Goal: Navigation & Orientation: Understand site structure

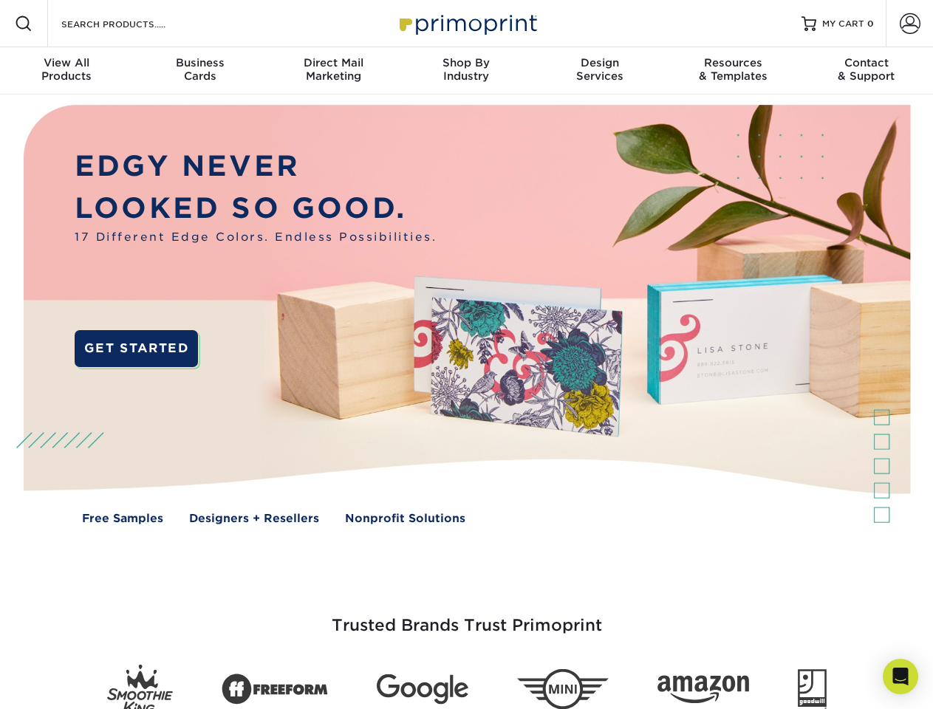
click at [466, 355] on img at bounding box center [466, 326] width 924 height 462
click at [24, 24] on span at bounding box center [24, 24] width 18 height 18
click at [910, 24] on span at bounding box center [910, 23] width 21 height 21
click at [67, 71] on div "View All Products" at bounding box center [66, 69] width 133 height 27
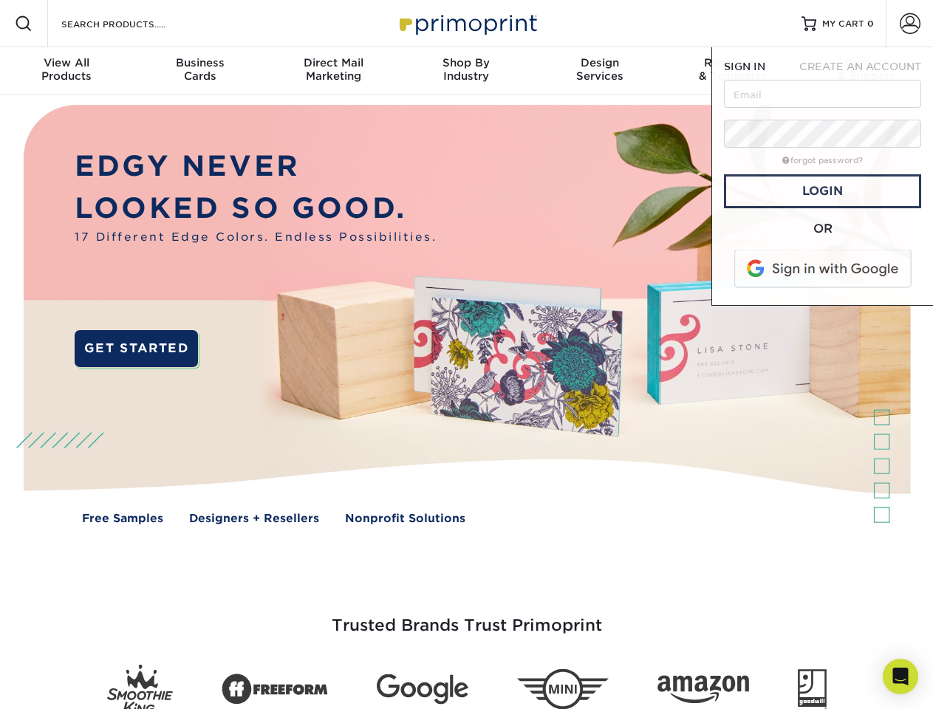
click at [200, 71] on div "Business Cards" at bounding box center [199, 69] width 133 height 27
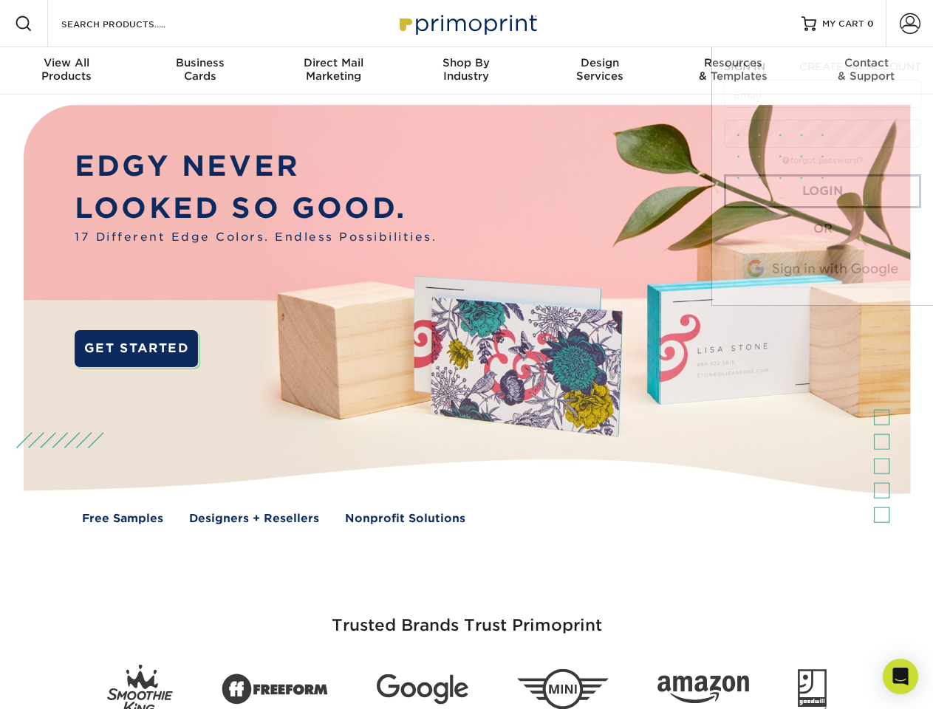
click at [333, 71] on div "Direct Mail Marketing" at bounding box center [333, 69] width 133 height 27
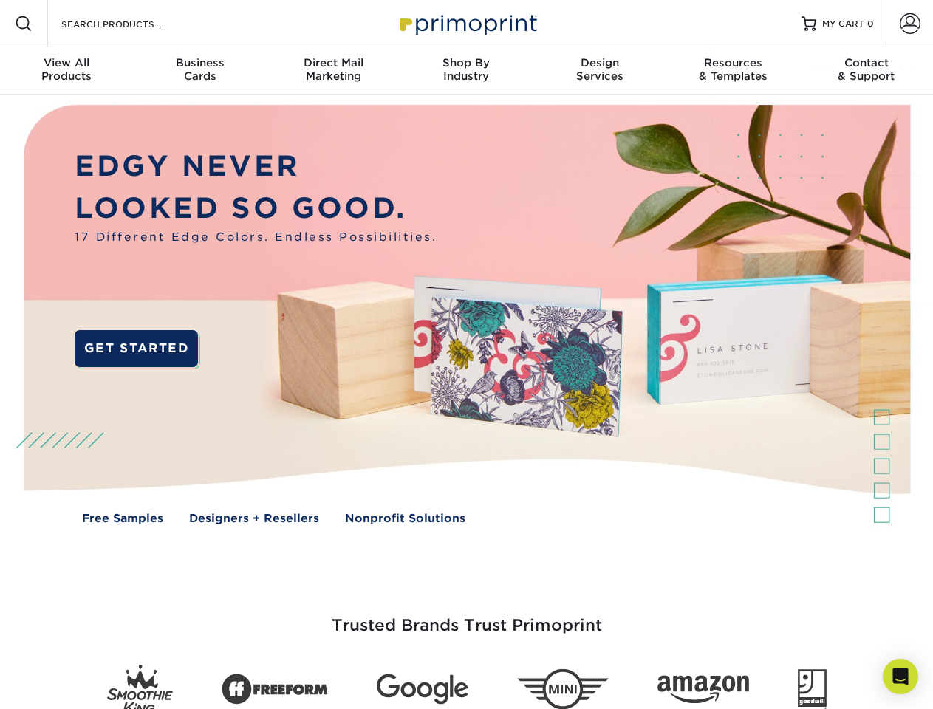
click at [466, 71] on div "Shop By Industry" at bounding box center [466, 69] width 133 height 27
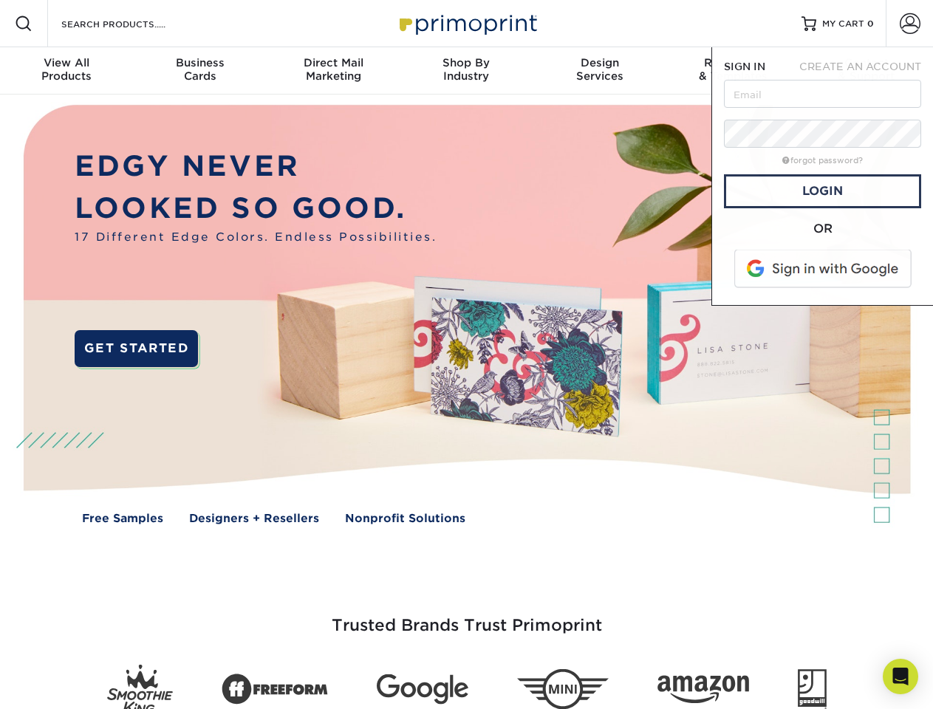
click at [600, 71] on div "Design Services" at bounding box center [600, 69] width 133 height 27
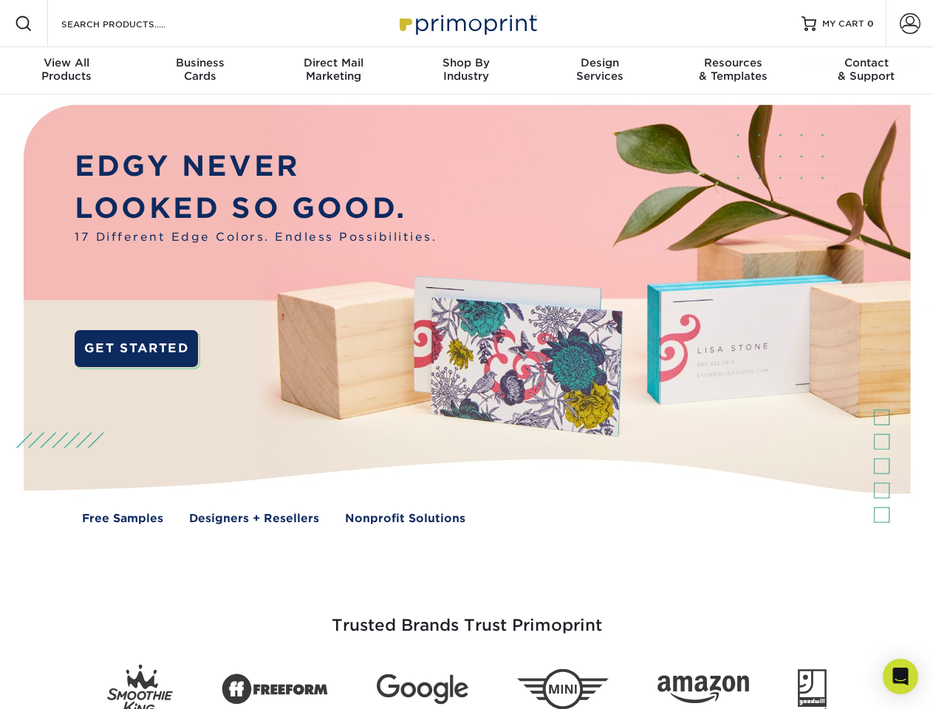
click at [733, 71] on span "SIGN IN" at bounding box center [744, 67] width 41 height 12
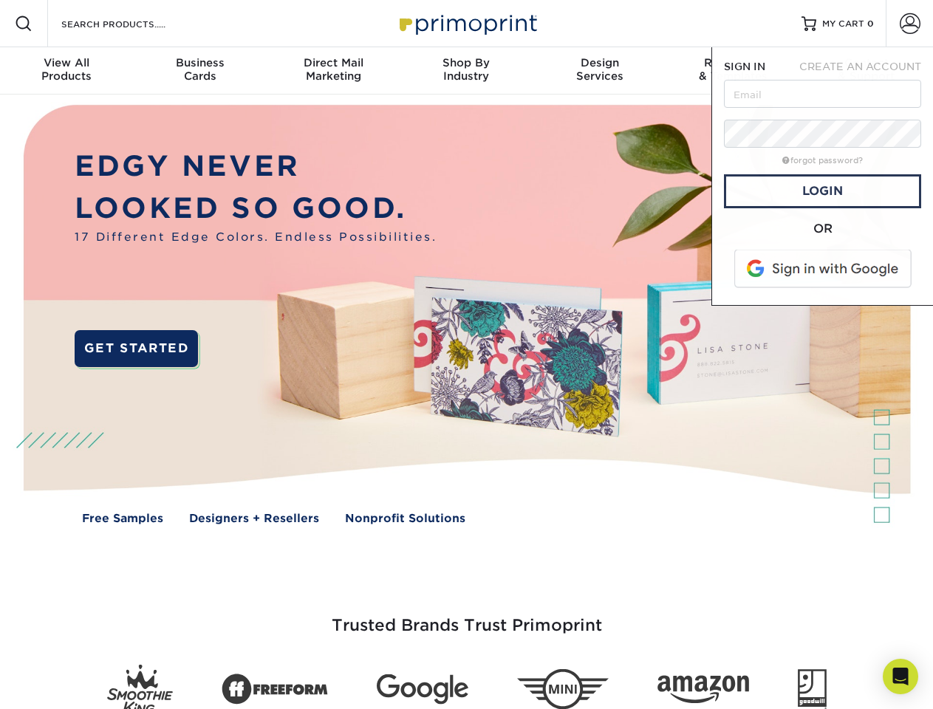
click at [867, 71] on div "Contact & Support" at bounding box center [866, 69] width 133 height 27
